Goal: Navigation & Orientation: Find specific page/section

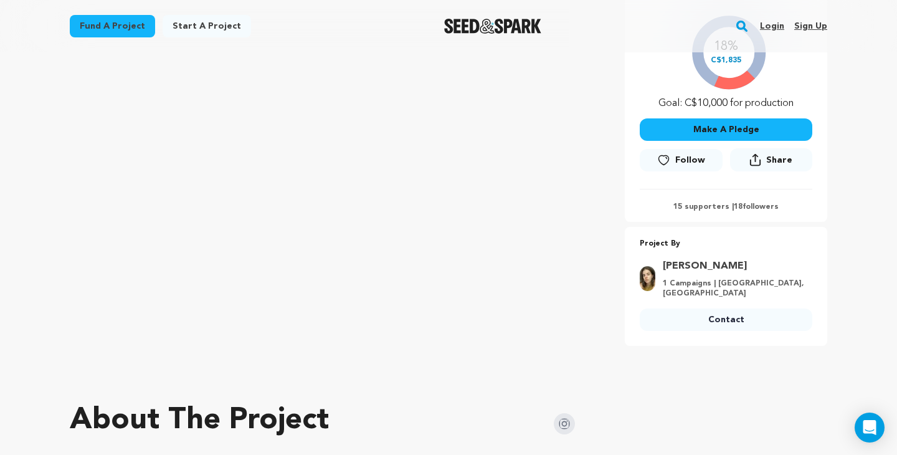
scroll to position [244, 0]
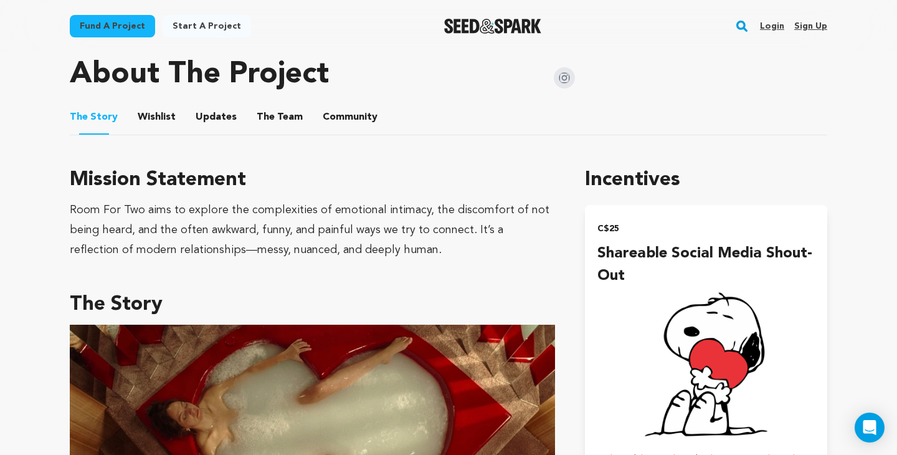
scroll to position [625, 0]
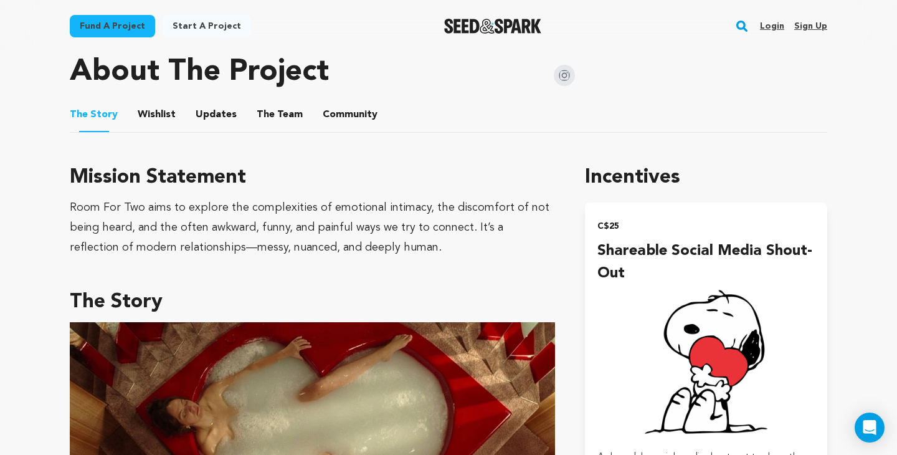
click at [153, 108] on button "Wishlist" at bounding box center [157, 117] width 30 height 30
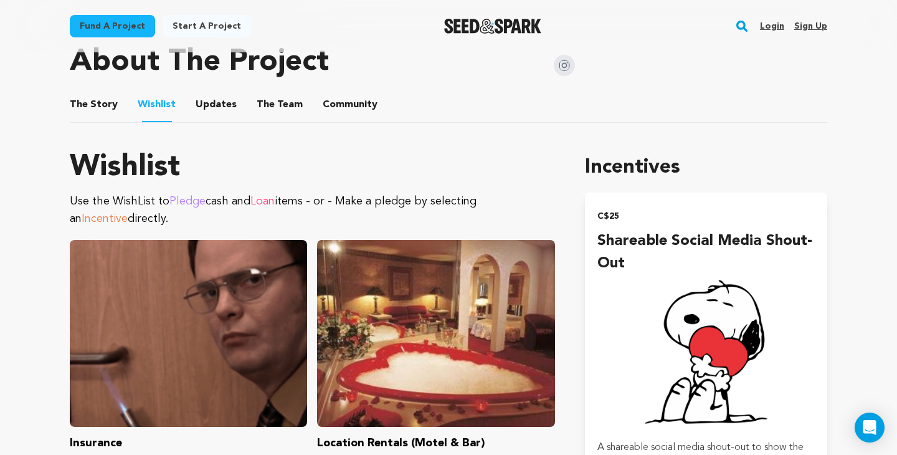
scroll to position [634, 0]
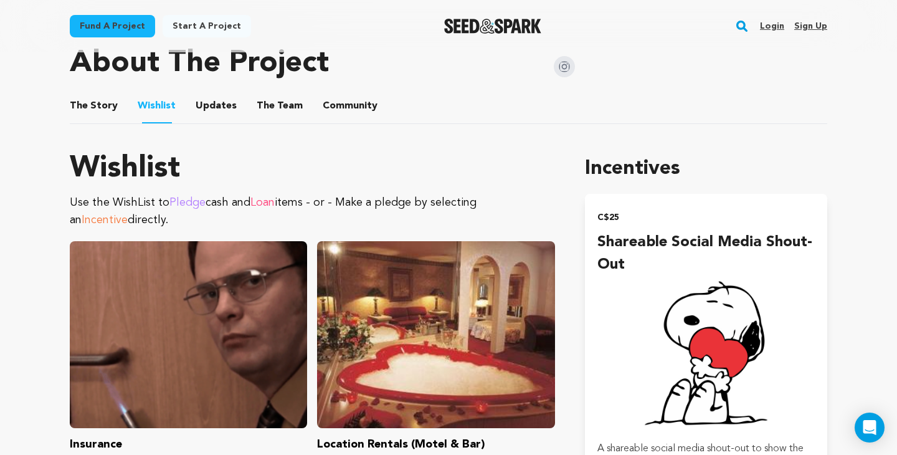
click at [216, 93] on button "Updates" at bounding box center [216, 108] width 30 height 30
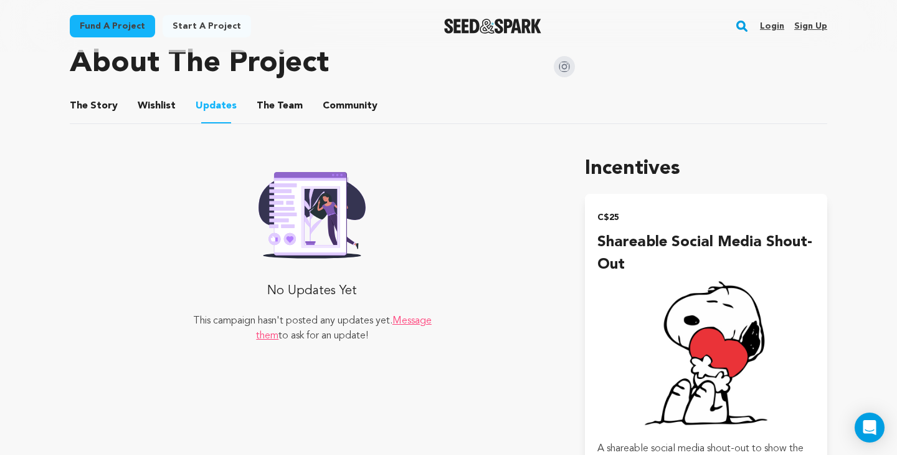
click at [265, 97] on button "The Team" at bounding box center [280, 108] width 30 height 30
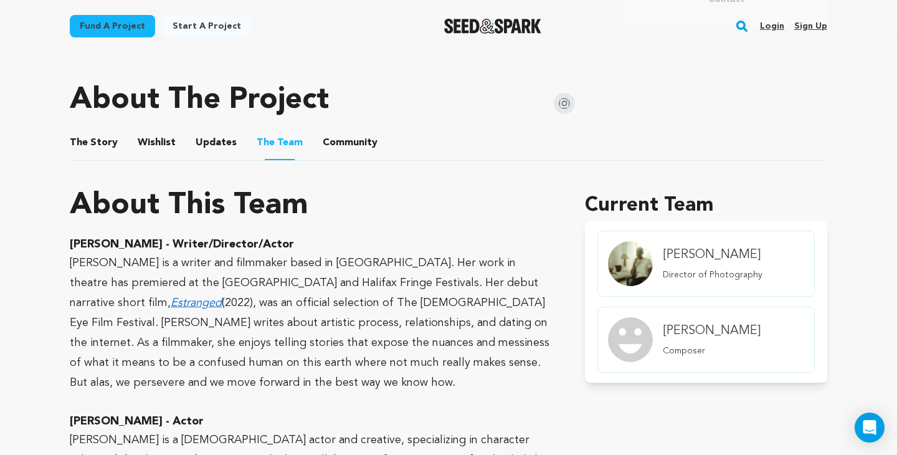
scroll to position [594, 0]
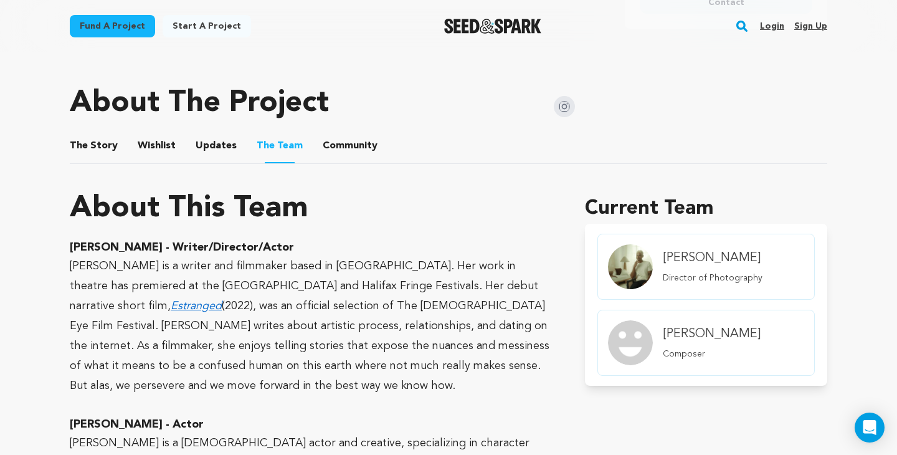
click at [342, 133] on button "Community" at bounding box center [350, 148] width 30 height 30
